Goal: Transaction & Acquisition: Purchase product/service

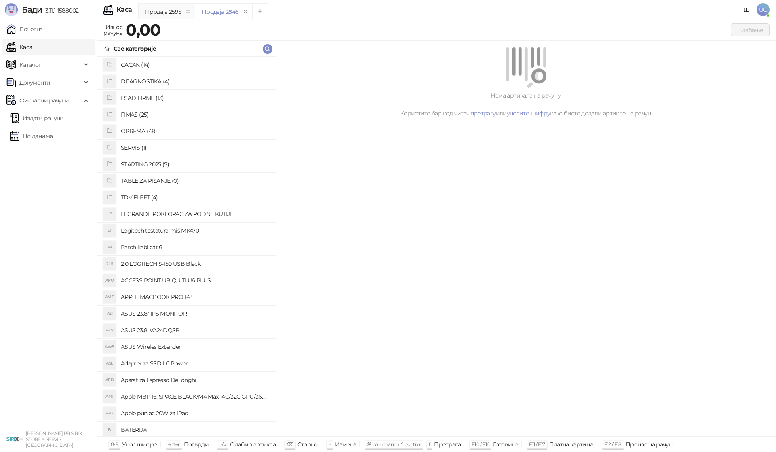
click at [154, 134] on h4 "OPREMA (48)" at bounding box center [195, 131] width 148 height 13
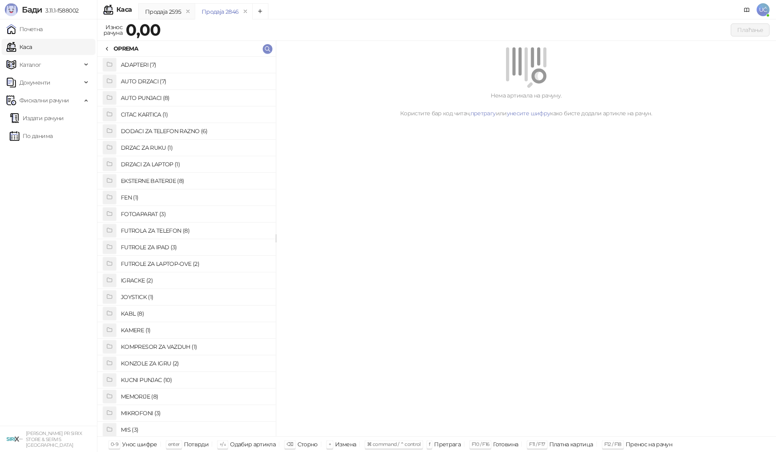
click at [139, 314] on h4 "KABL (8)" at bounding box center [195, 313] width 148 height 13
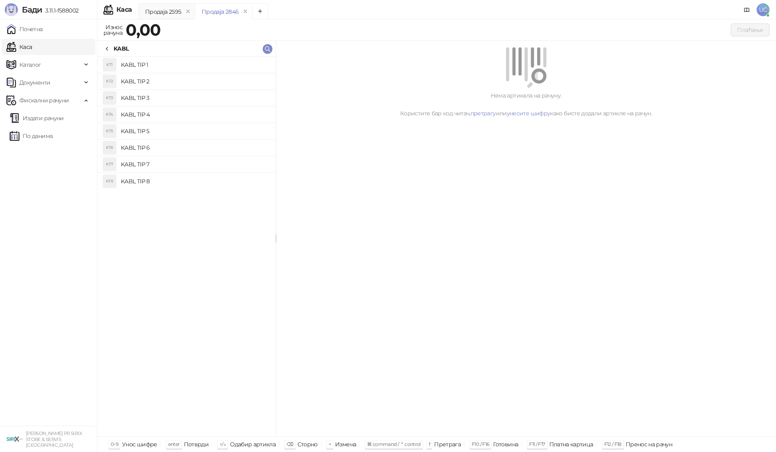
click at [196, 64] on h4 "KABL TIP 1" at bounding box center [195, 64] width 148 height 13
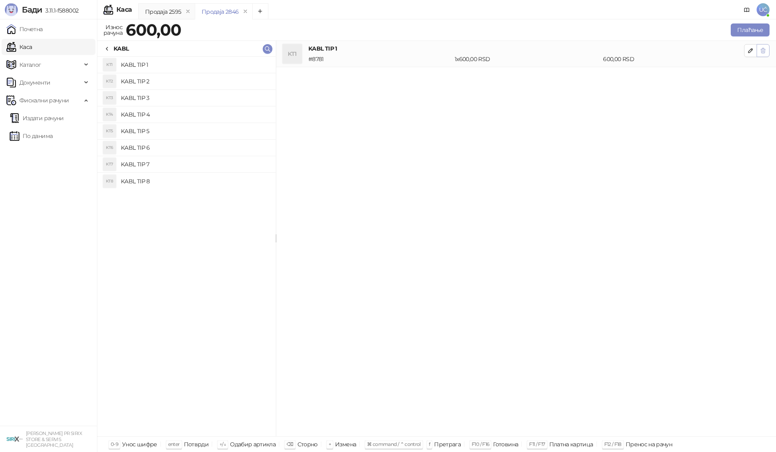
click at [760, 52] on icon "button" at bounding box center [763, 50] width 6 height 6
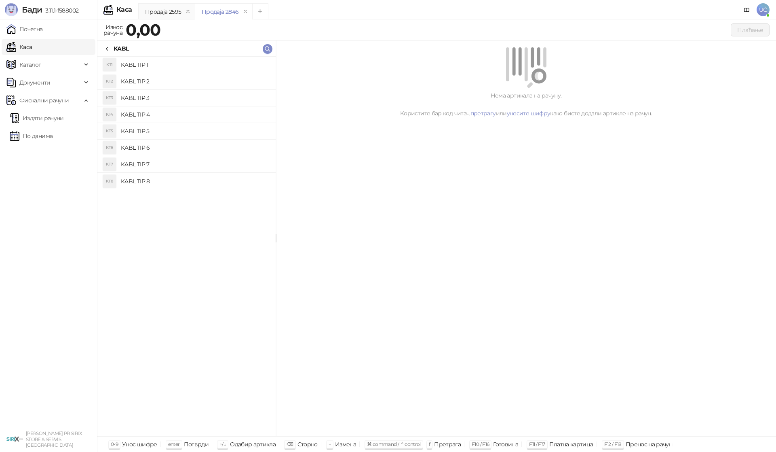
click at [209, 92] on h4 "KABL TIP 3" at bounding box center [195, 97] width 148 height 13
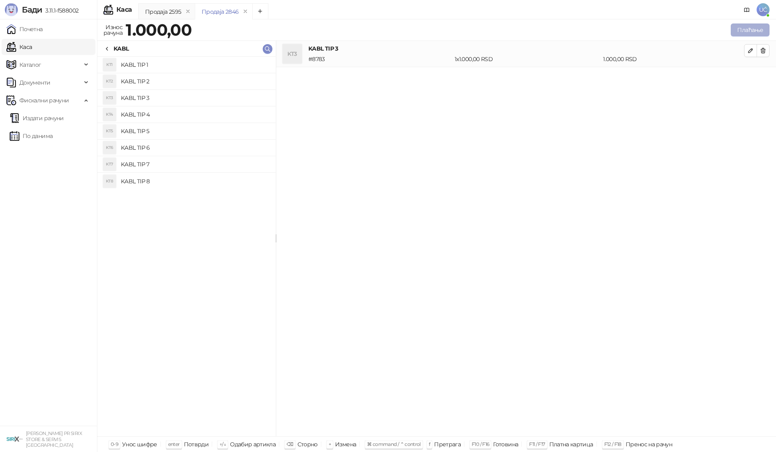
click at [751, 30] on button "Плаћање" at bounding box center [750, 29] width 39 height 13
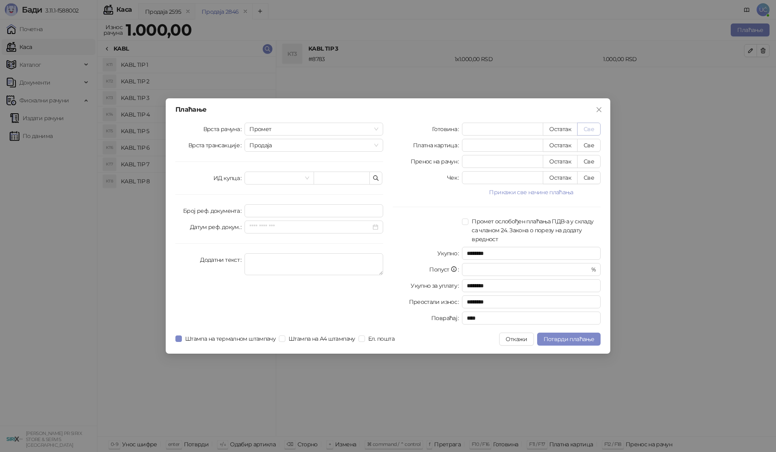
click at [590, 128] on button "Све" at bounding box center [588, 128] width 23 height 13
type input "****"
click at [566, 334] on button "Потврди плаћање" at bounding box center [568, 338] width 63 height 13
